Goal: Find specific page/section: Find specific page/section

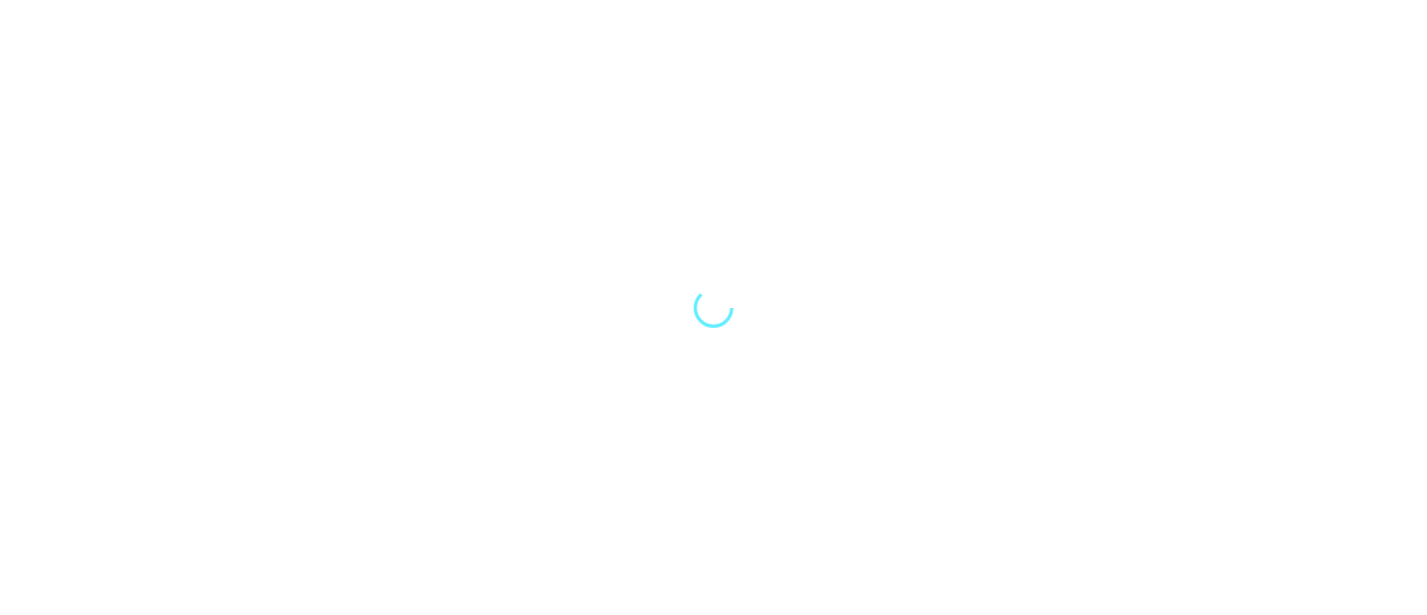
select select "Song"
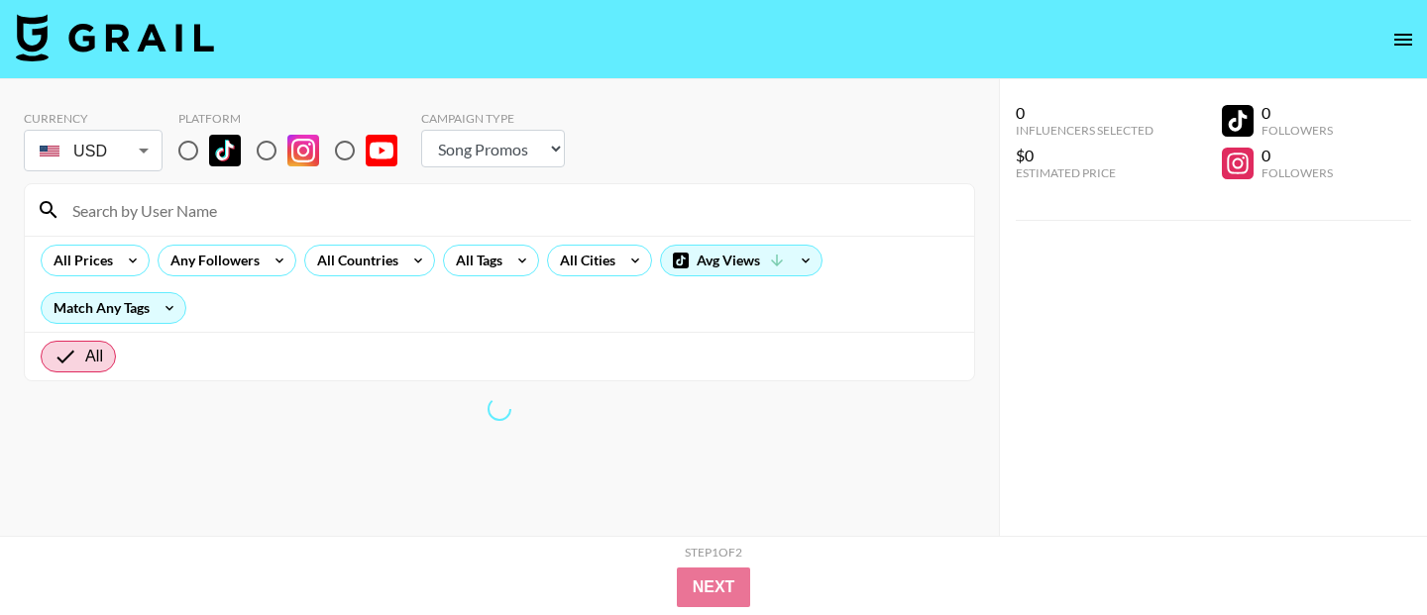
click at [182, 219] on input at bounding box center [511, 210] width 902 height 32
type input "brook"
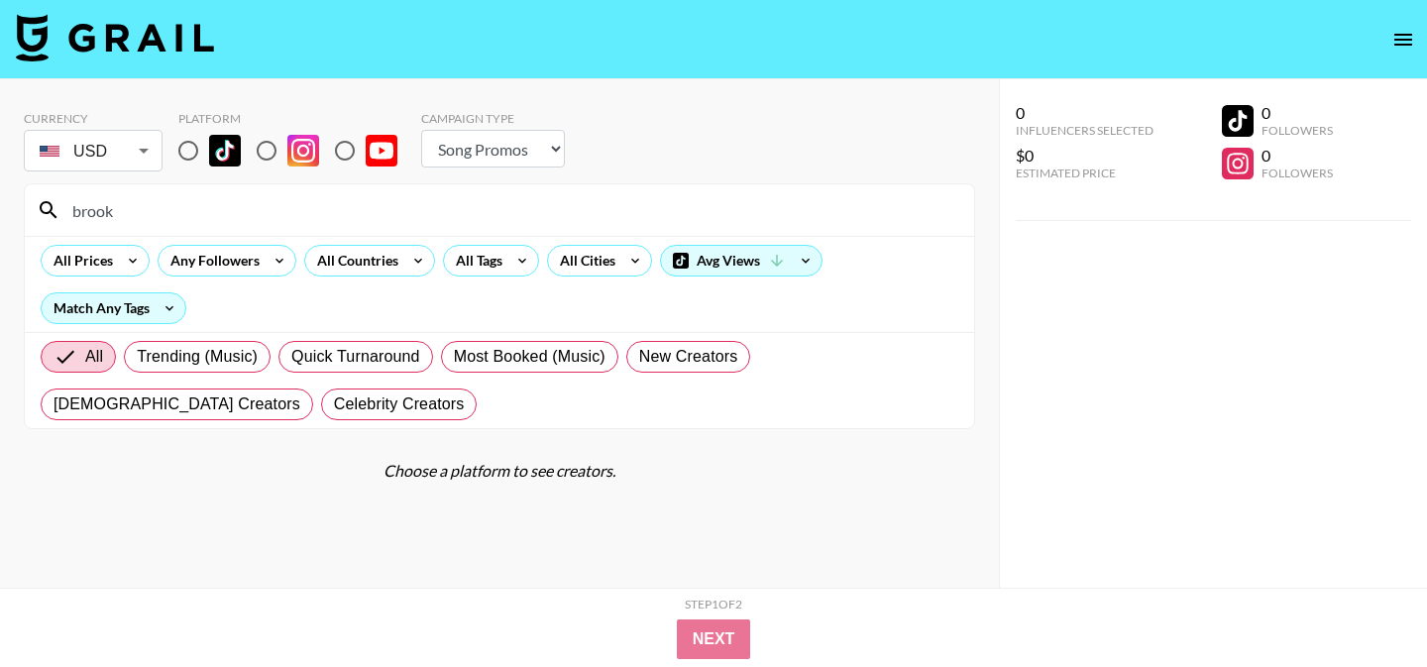
select select "Song"
drag, startPoint x: 140, startPoint y: 216, endPoint x: 43, endPoint y: 210, distance: 97.3
click at [43, 210] on div "brook" at bounding box center [499, 210] width 949 height 52
click at [587, 259] on div "All Cities" at bounding box center [583, 261] width 71 height 30
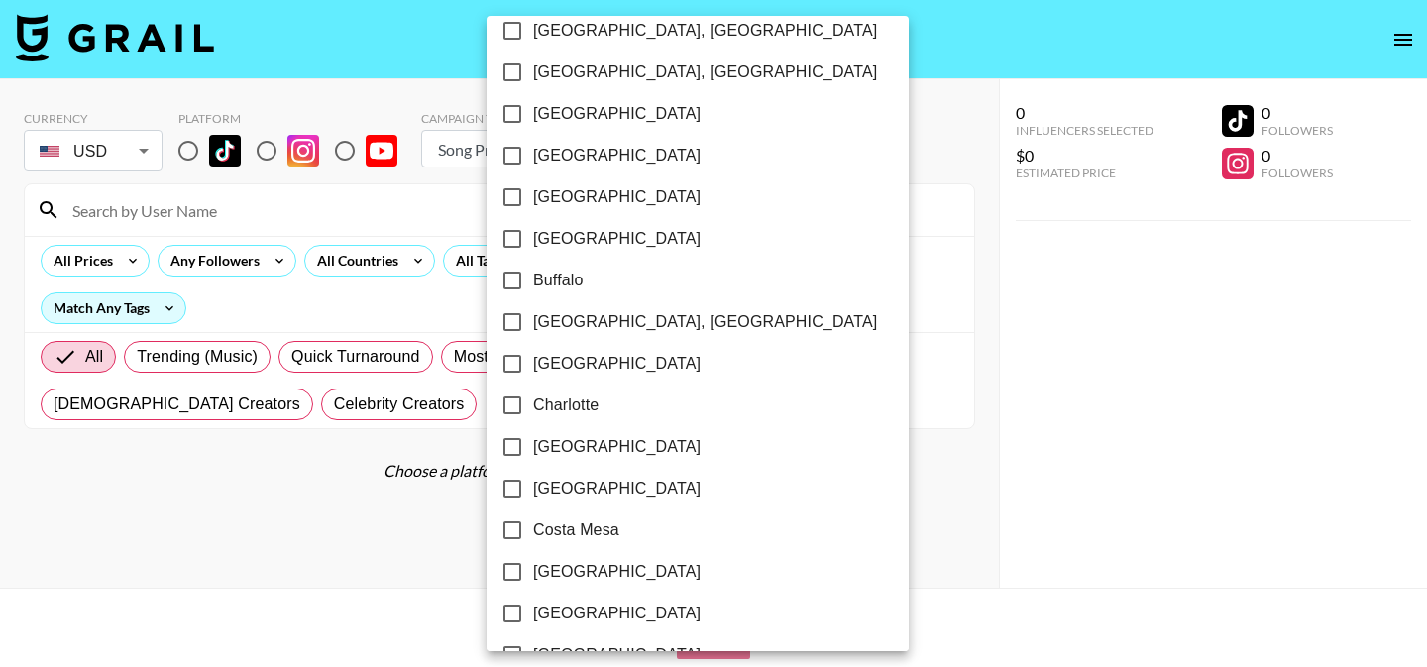
scroll to position [398, 0]
click at [513, 449] on input "[GEOGRAPHIC_DATA]" at bounding box center [512, 445] width 42 height 42
checkbox input "true"
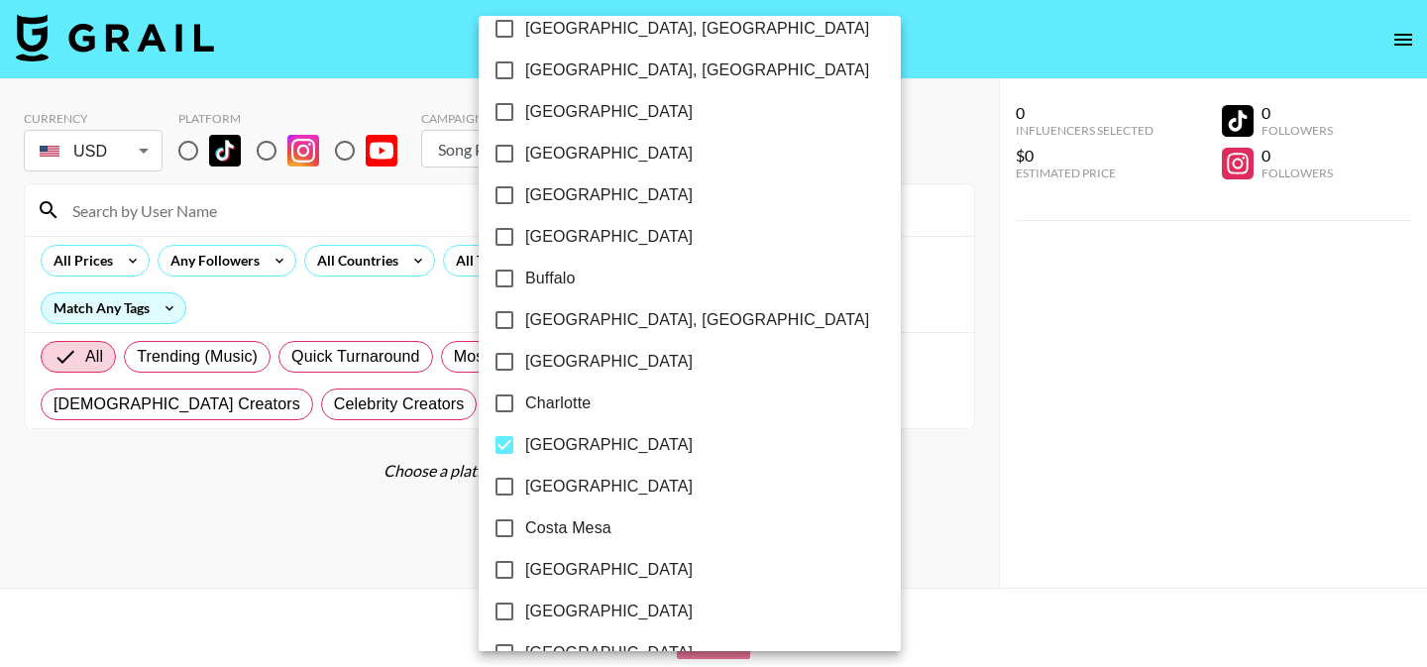
click at [190, 158] on div at bounding box center [713, 333] width 1427 height 667
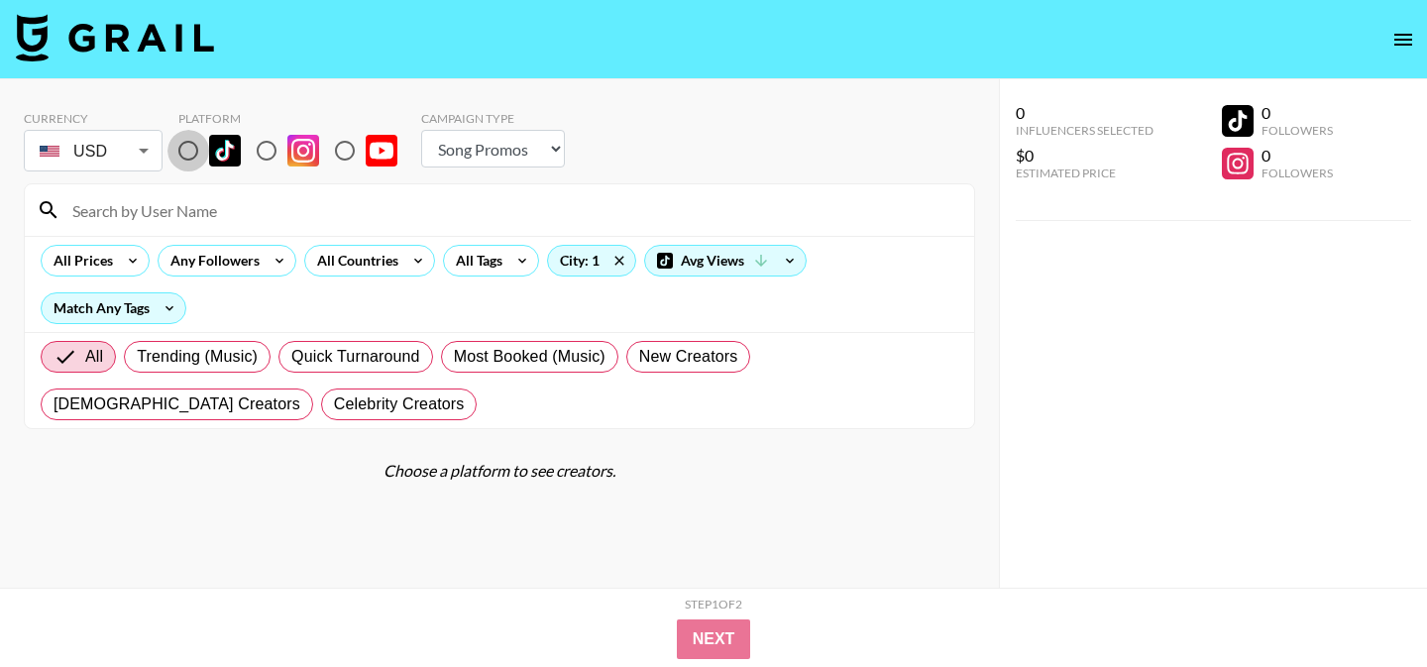
drag, startPoint x: 189, startPoint y: 150, endPoint x: 386, endPoint y: 161, distance: 197.5
click at [189, 150] on input "radio" at bounding box center [188, 151] width 42 height 42
radio input "true"
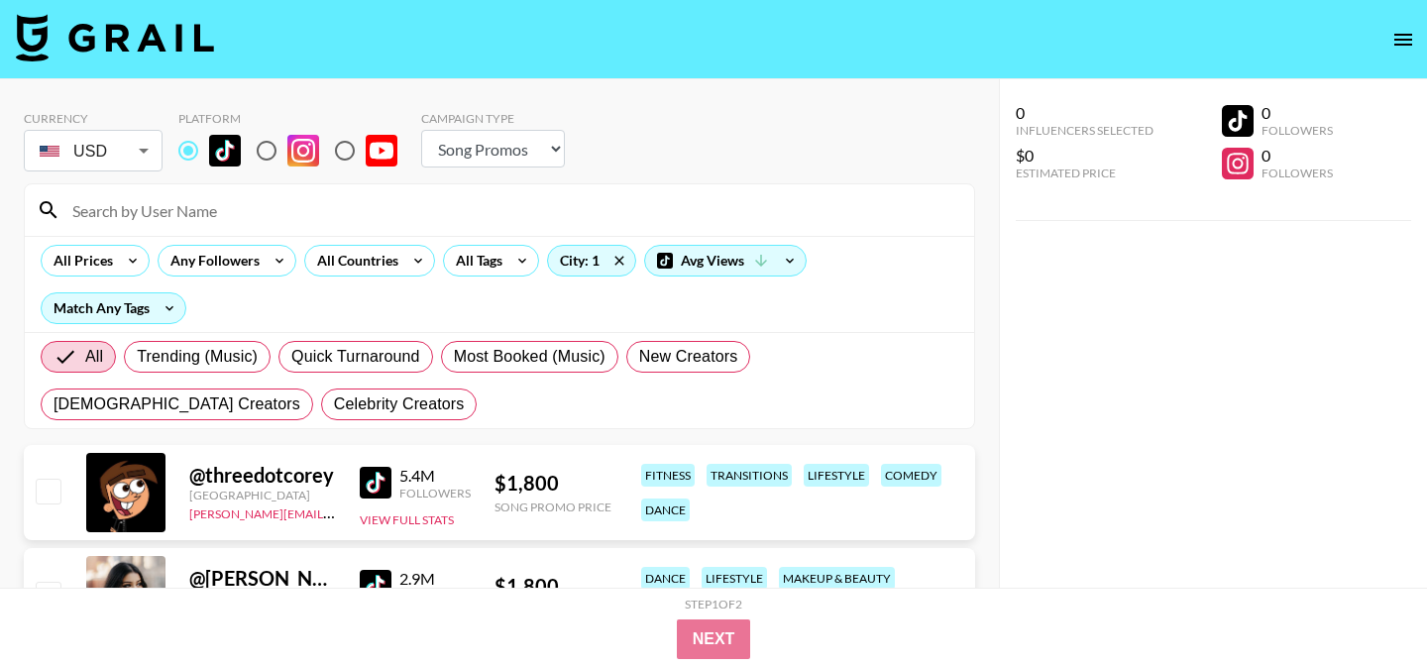
click at [896, 160] on div "Currency USD USD ​ Platform Campaign Type Choose Type... Song Promos Brand Prom…" at bounding box center [499, 143] width 951 height 64
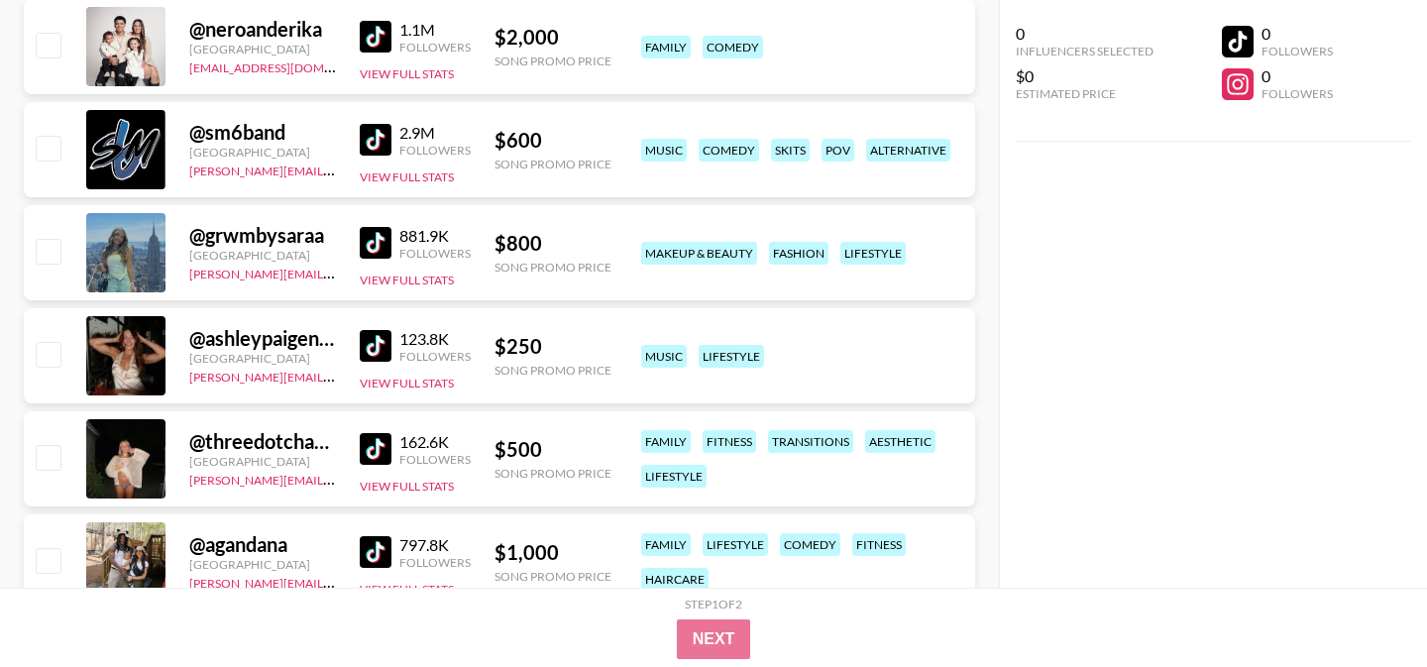
scroll to position [651, 0]
click at [369, 450] on img at bounding box center [376, 450] width 32 height 32
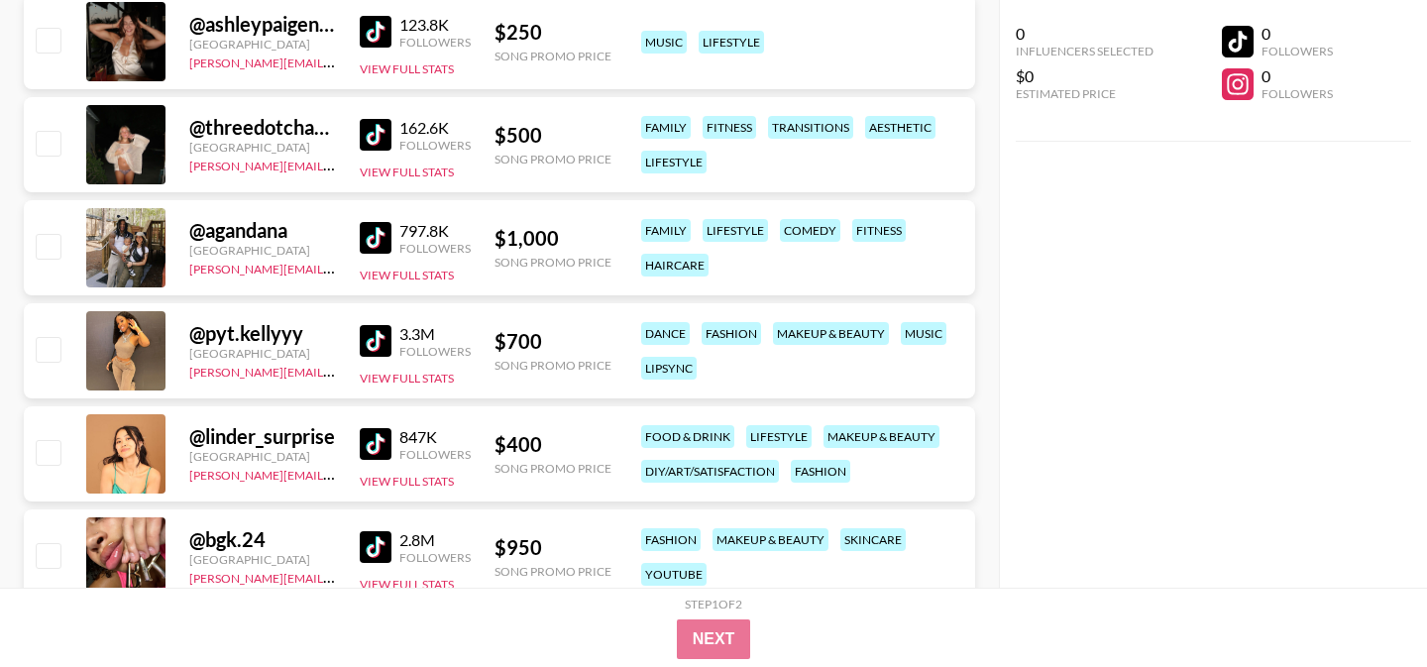
scroll to position [967, 0]
click at [374, 344] on img at bounding box center [376, 340] width 32 height 32
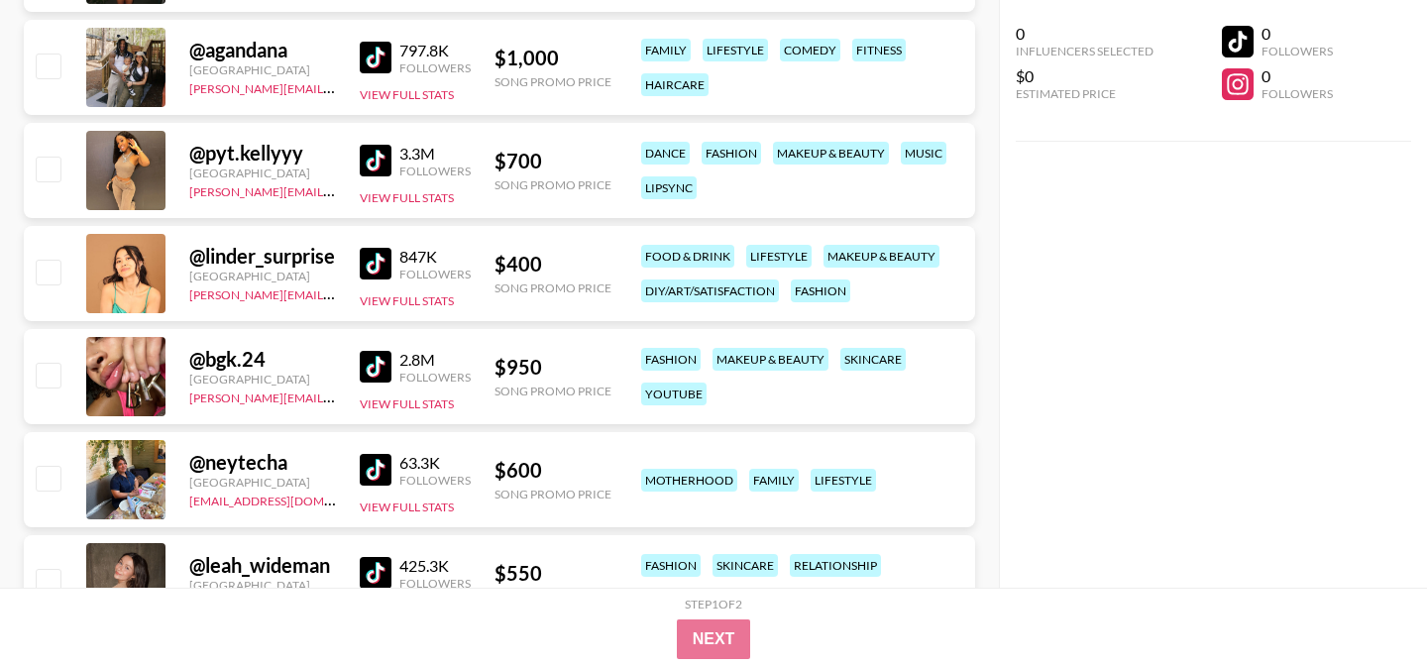
scroll to position [1219, 0]
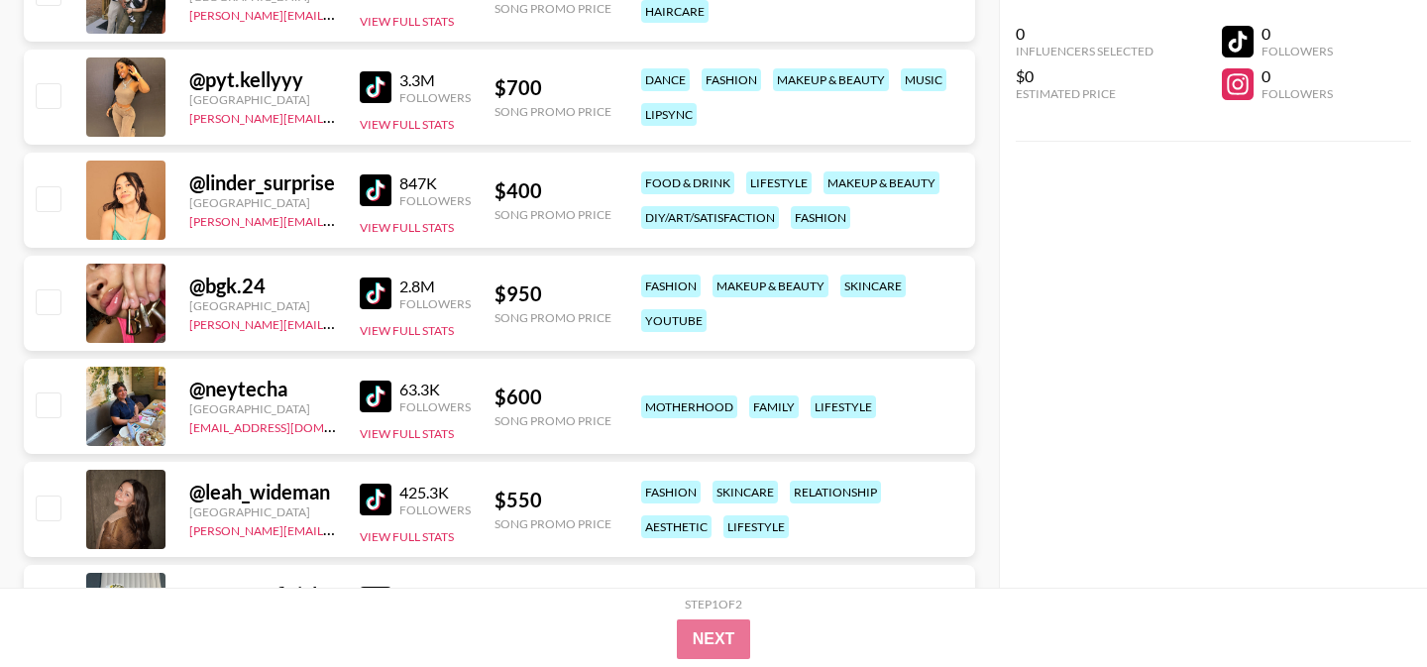
click at [375, 493] on img at bounding box center [376, 500] width 32 height 32
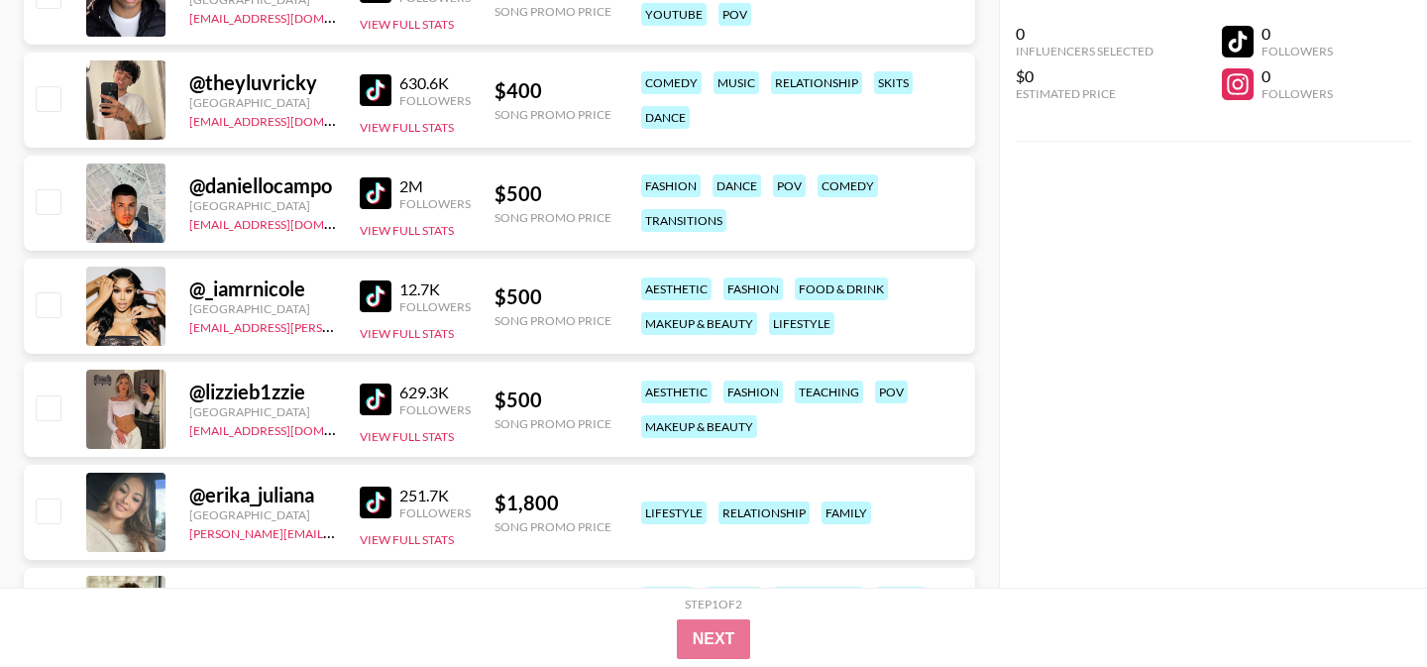
scroll to position [2155, 0]
